Goal: Task Accomplishment & Management: Use online tool/utility

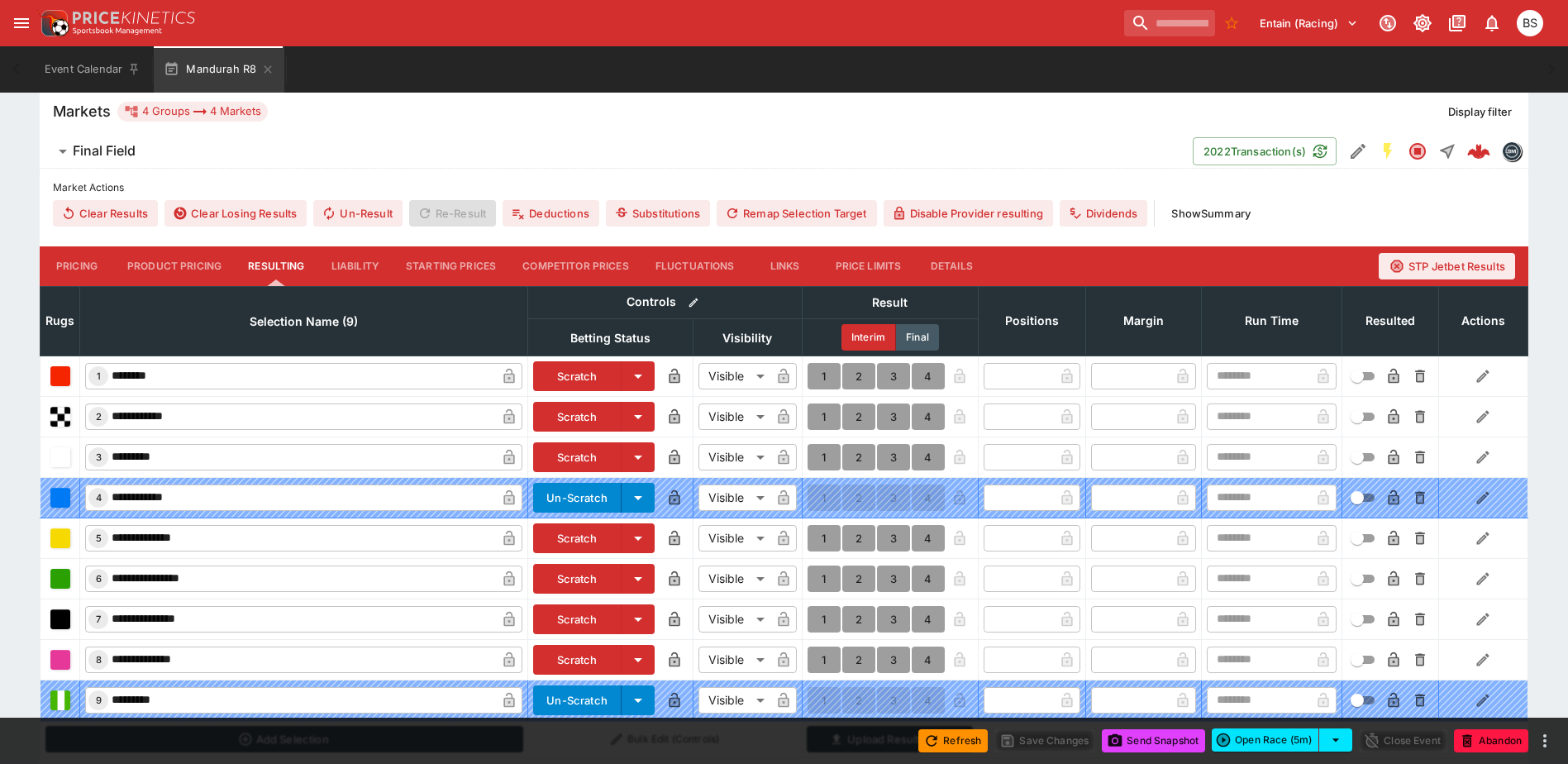
scroll to position [496, 0]
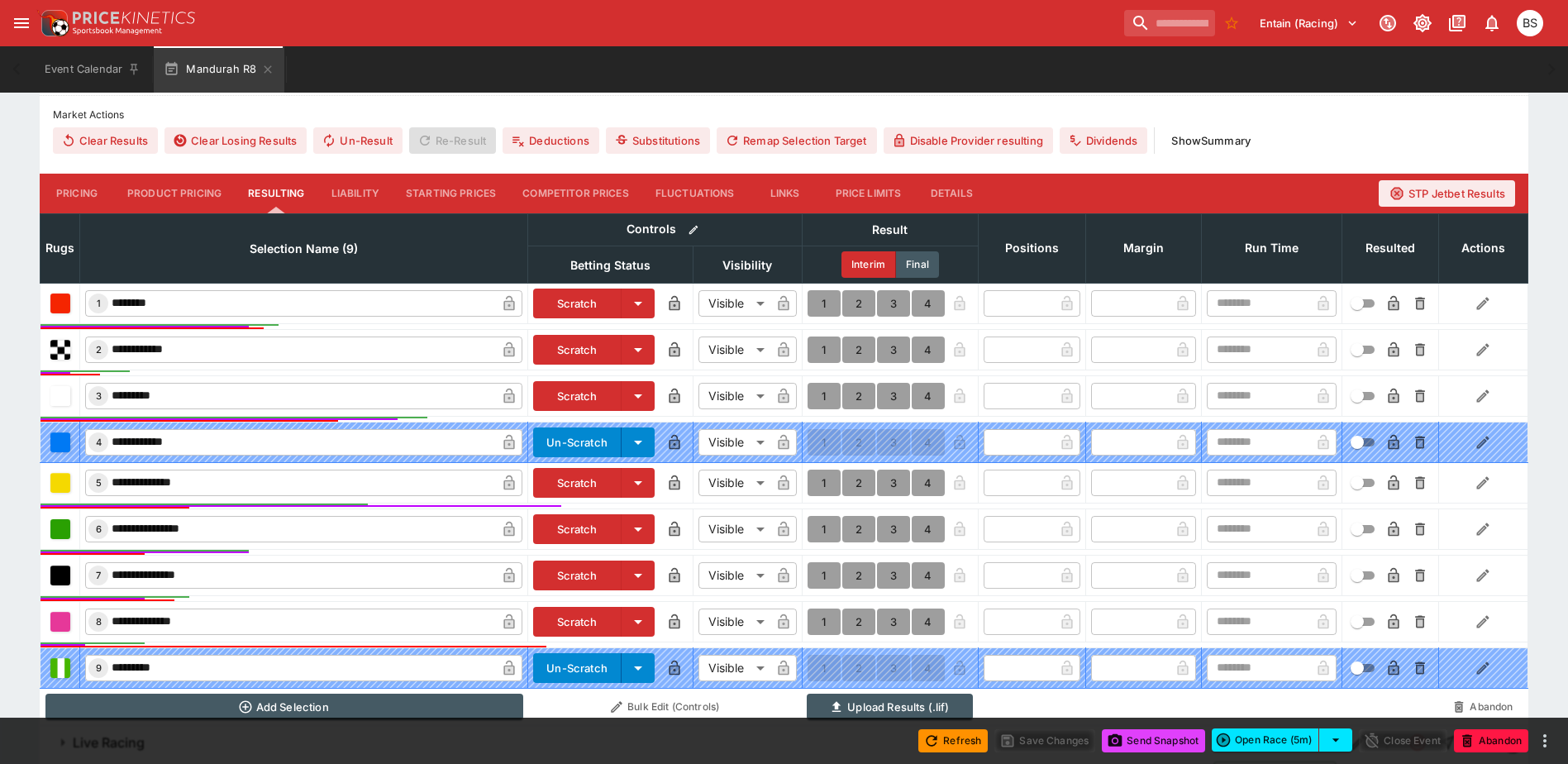
click at [821, 486] on button "1" at bounding box center [824, 482] width 34 height 27
type input "*"
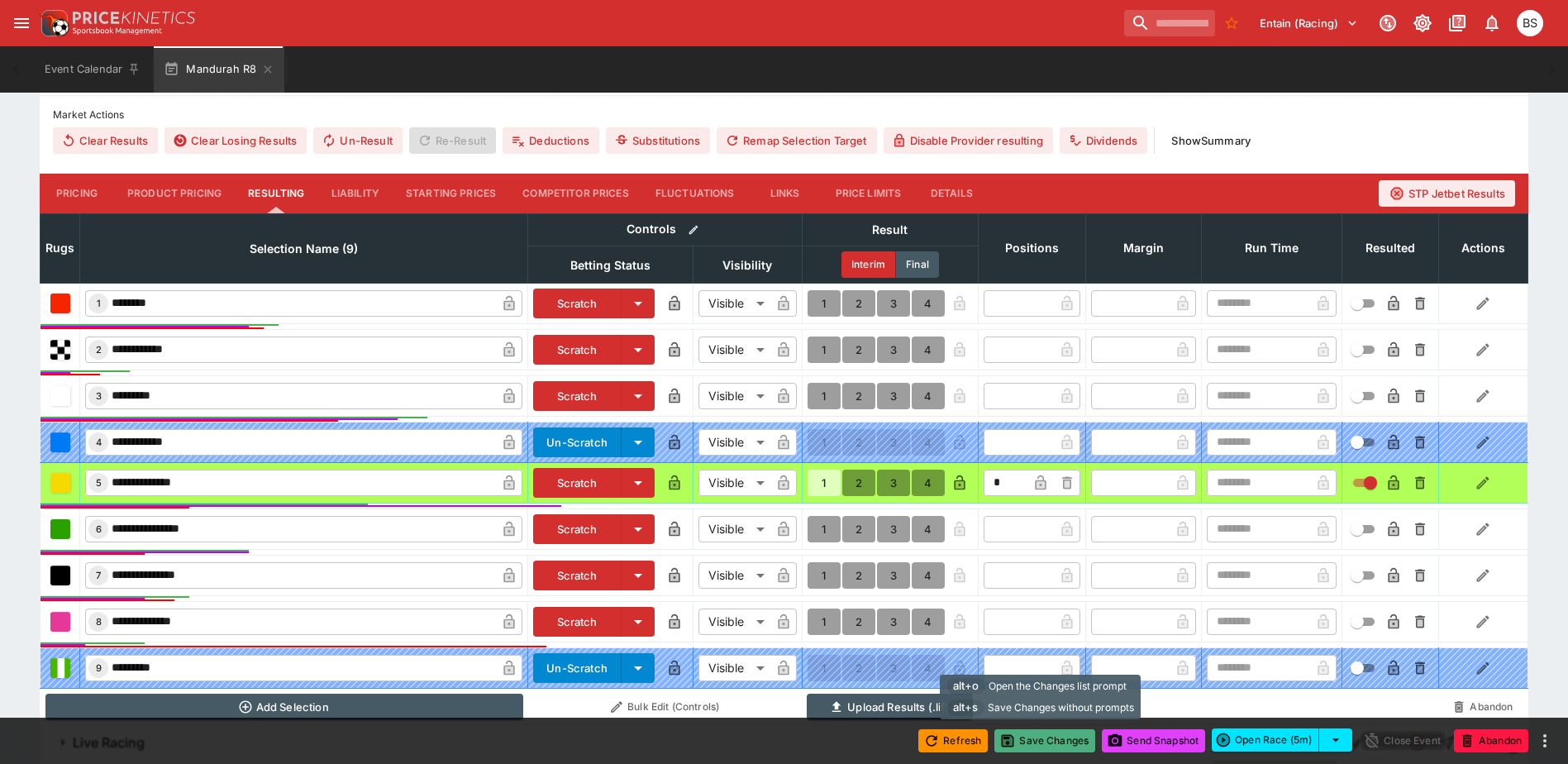
click at [1042, 739] on button "Save Changes" at bounding box center [1045, 740] width 101 height 23
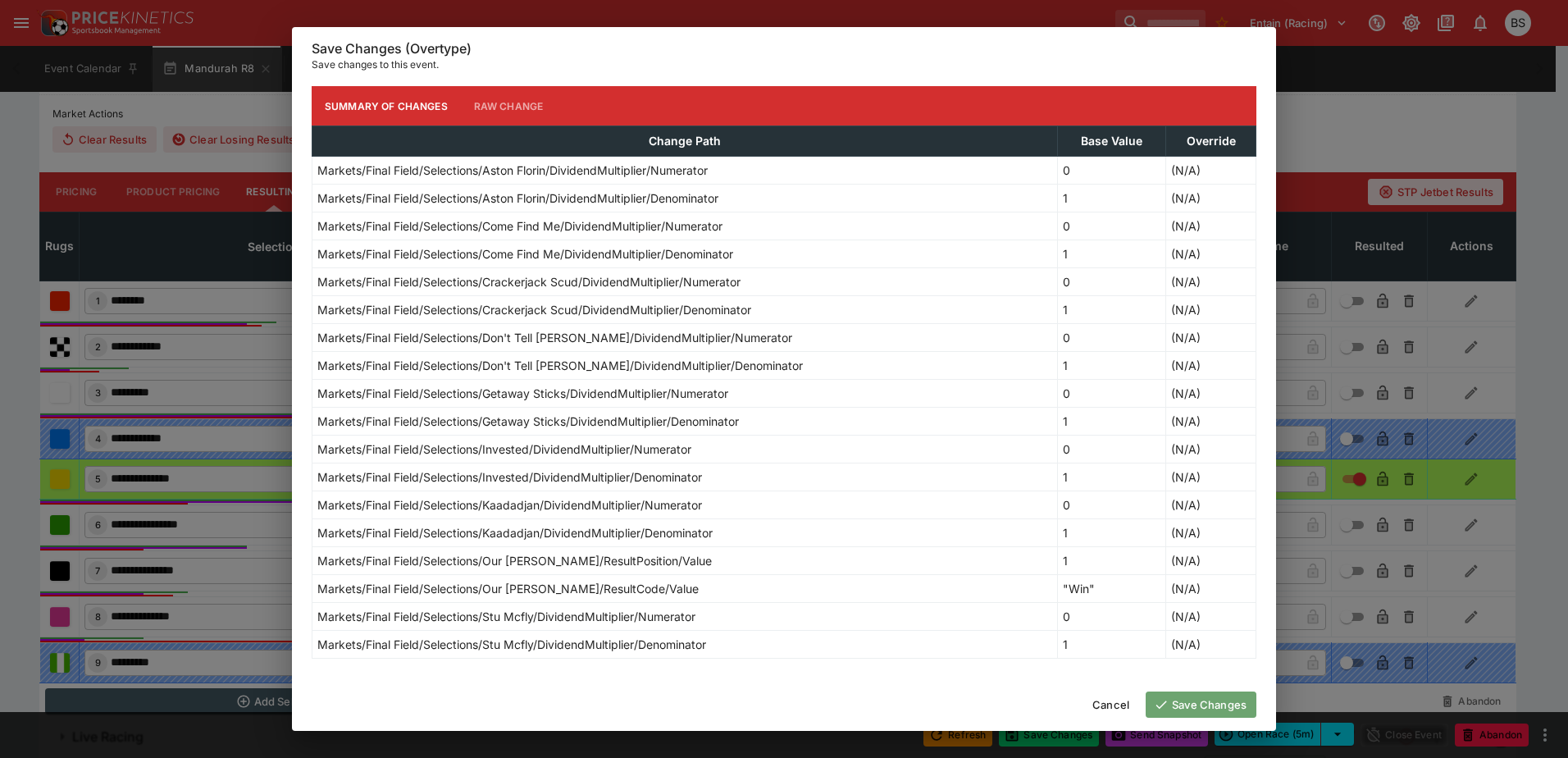
click at [1219, 706] on button "Save Changes" at bounding box center [1200, 704] width 111 height 26
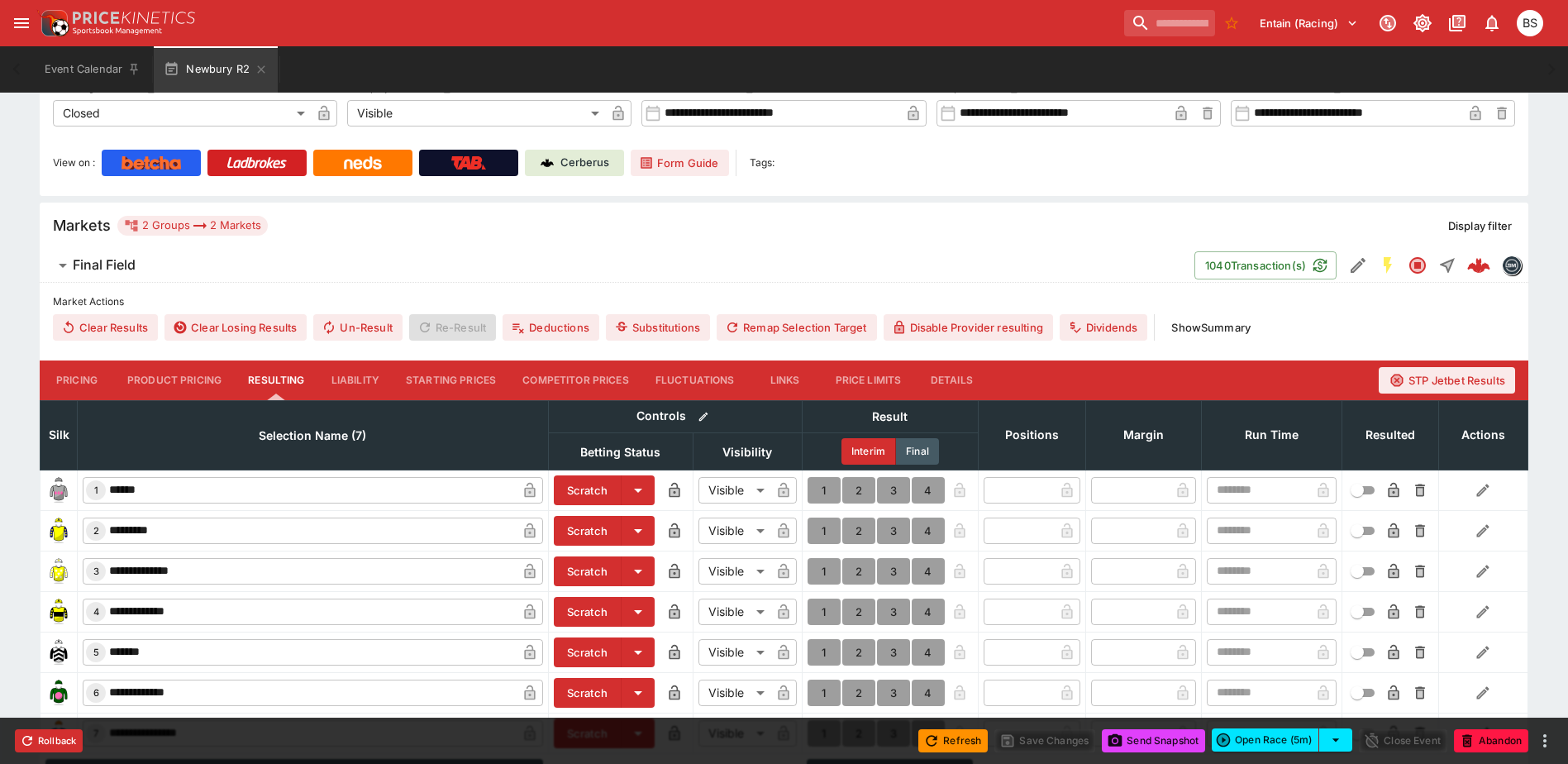
scroll to position [427, 0]
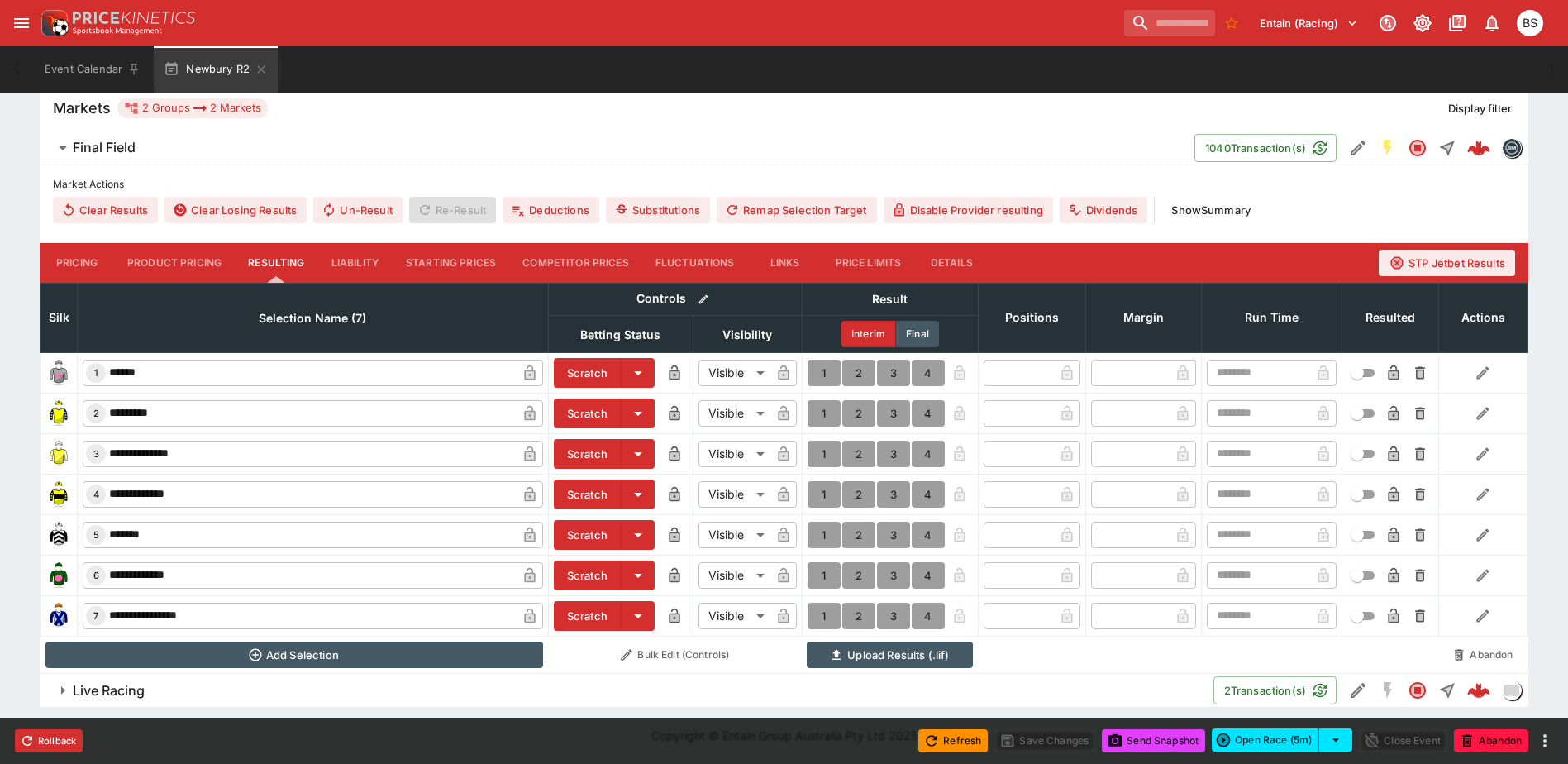
click at [169, 700] on button "Live Racing" at bounding box center [626, 690] width 1174 height 34
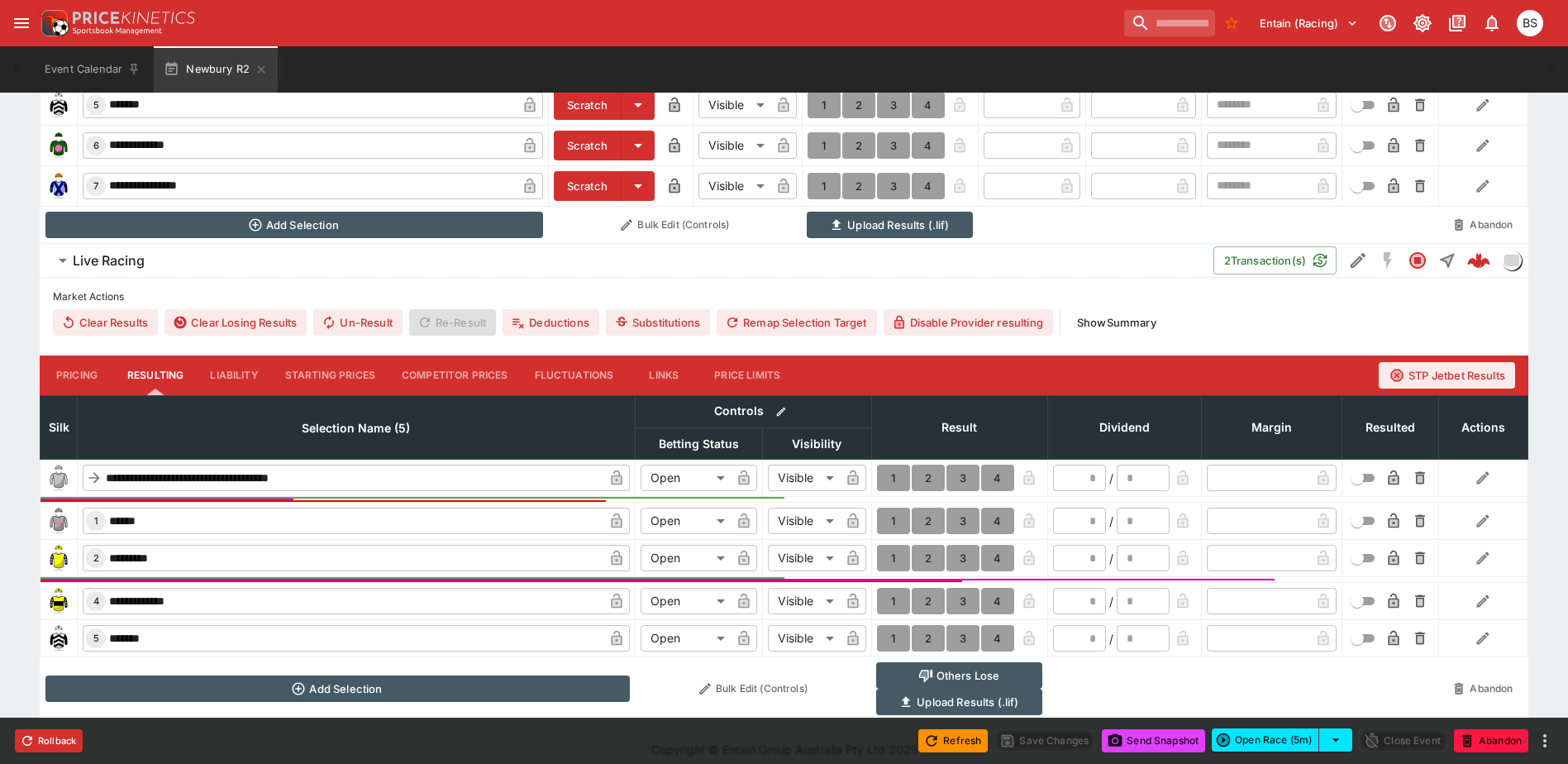
scroll to position [858, 0]
click at [222, 365] on button "Liability" at bounding box center [234, 376] width 74 height 39
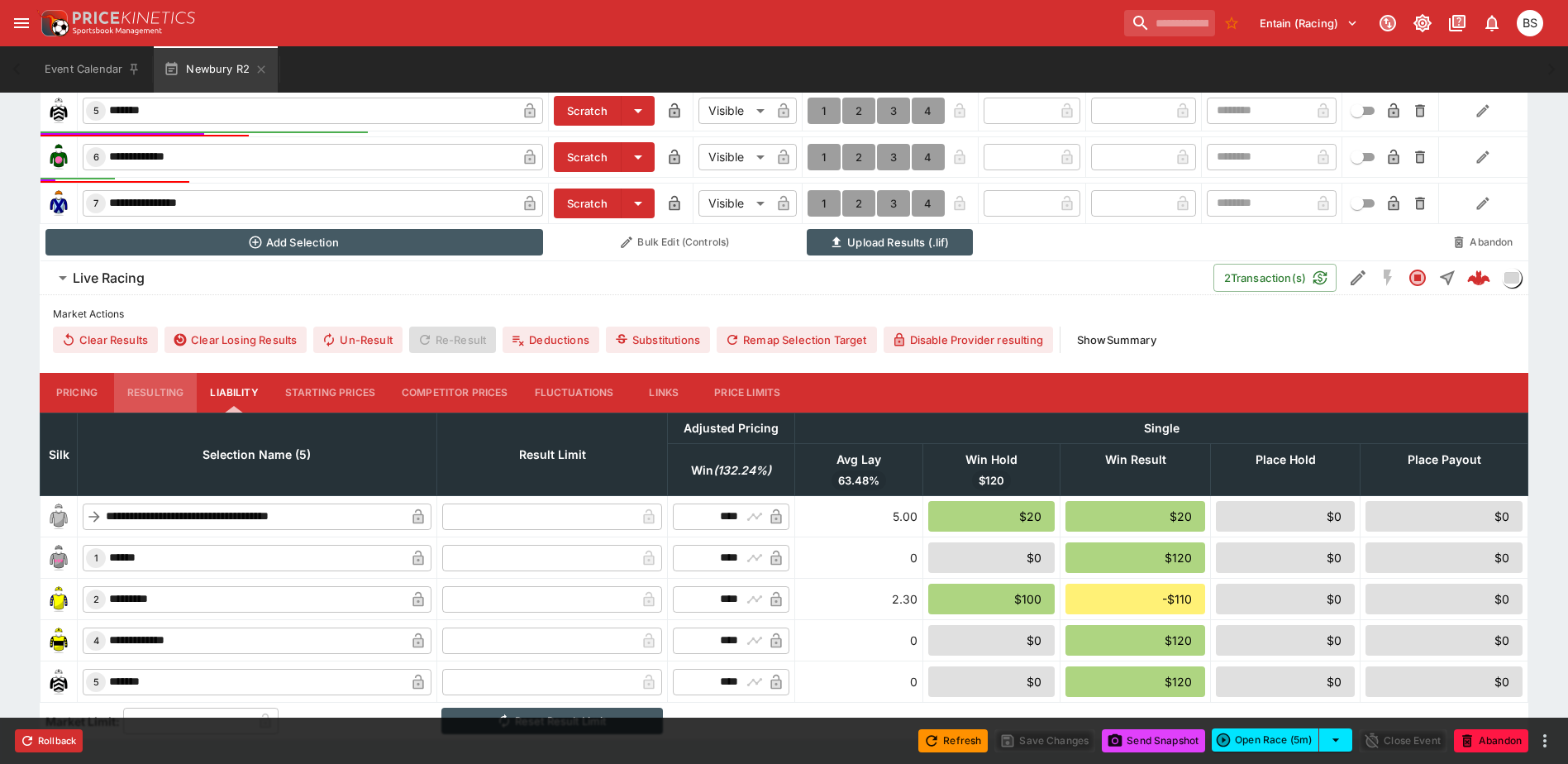
click at [152, 392] on button "Resulting" at bounding box center [156, 392] width 83 height 39
